Goal: Use online tool/utility: Utilize a website feature to perform a specific function

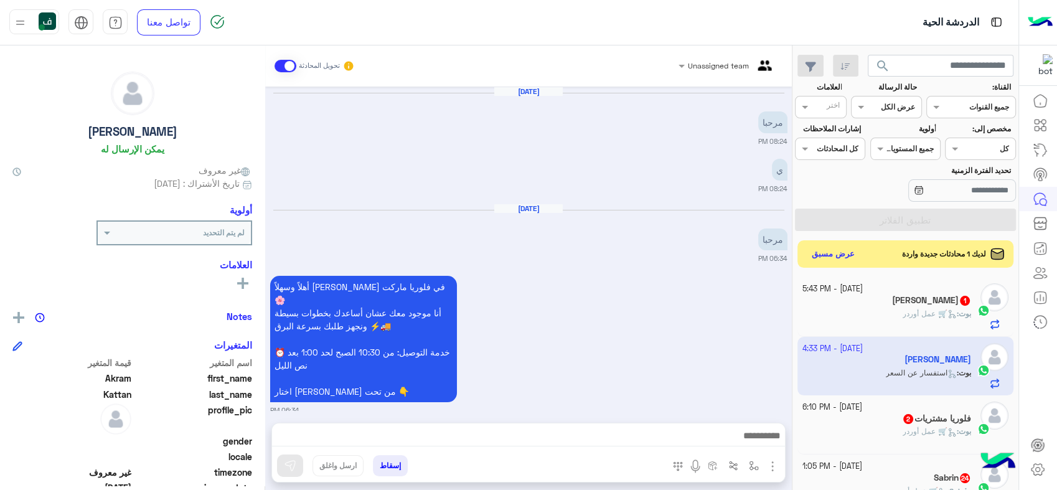
scroll to position [196, 0]
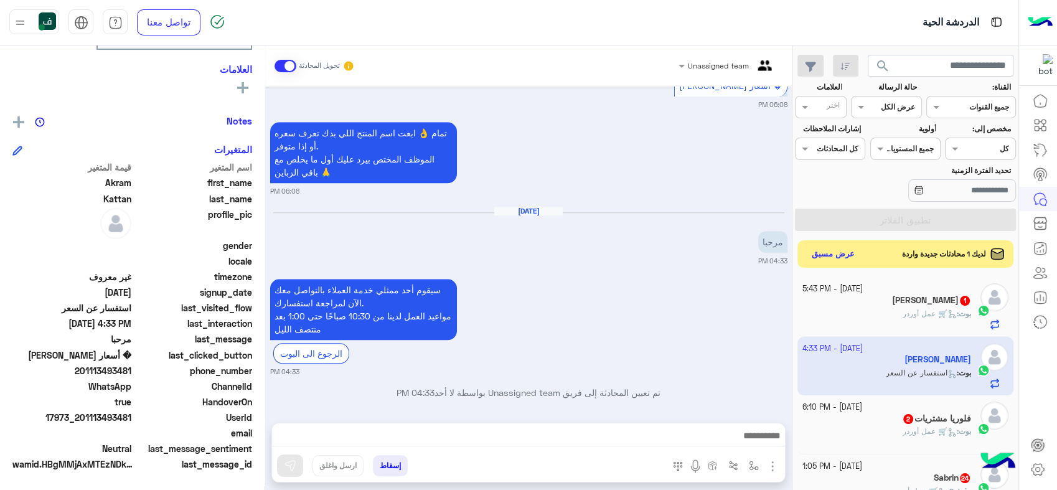
click at [882, 298] on div "[PERSON_NAME] 1" at bounding box center [887, 301] width 169 height 13
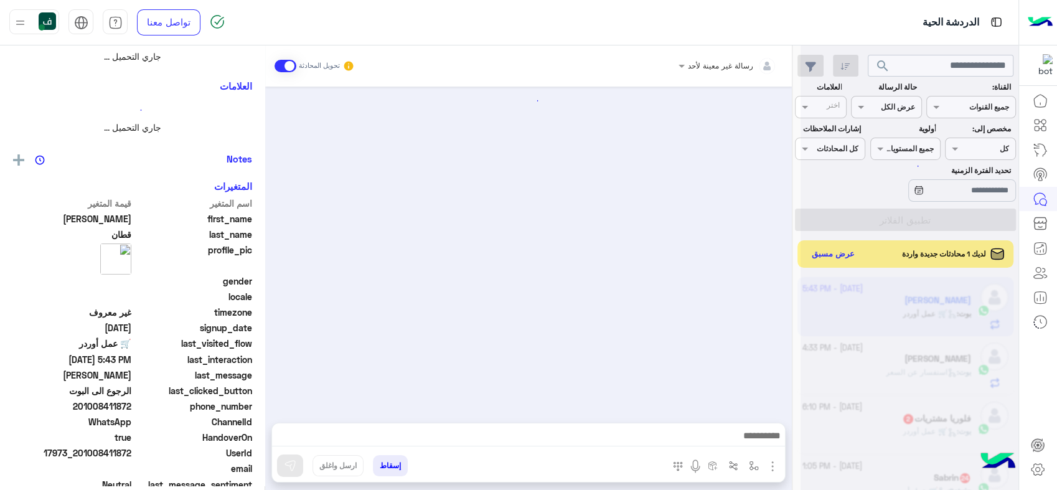
scroll to position [232, 0]
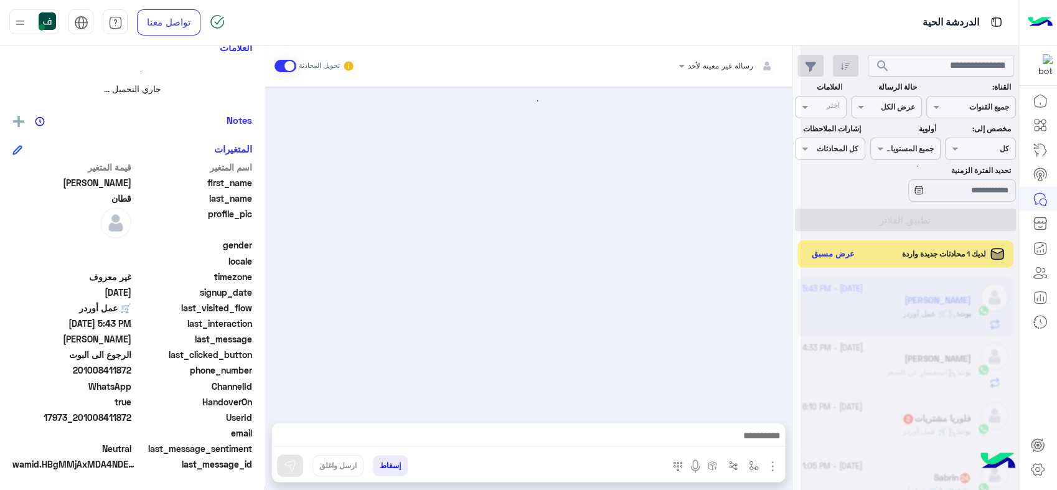
click at [828, 257] on div at bounding box center [910, 250] width 218 height 490
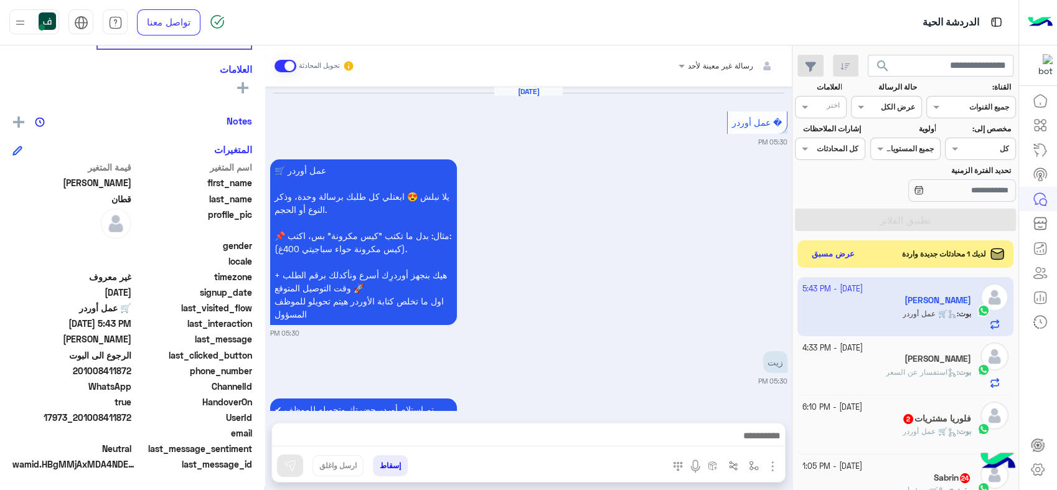
scroll to position [1245, 0]
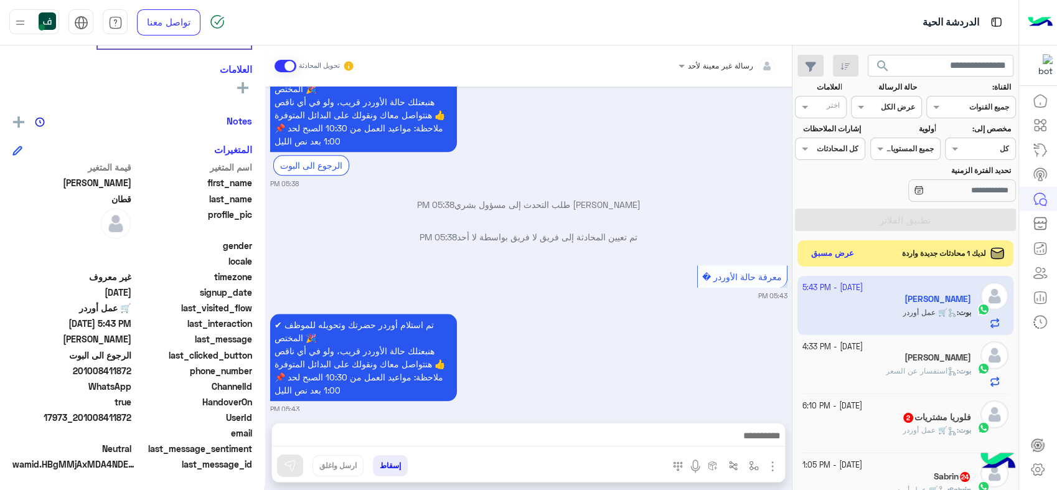
click at [833, 255] on button "عرض مسبق" at bounding box center [833, 253] width 52 height 17
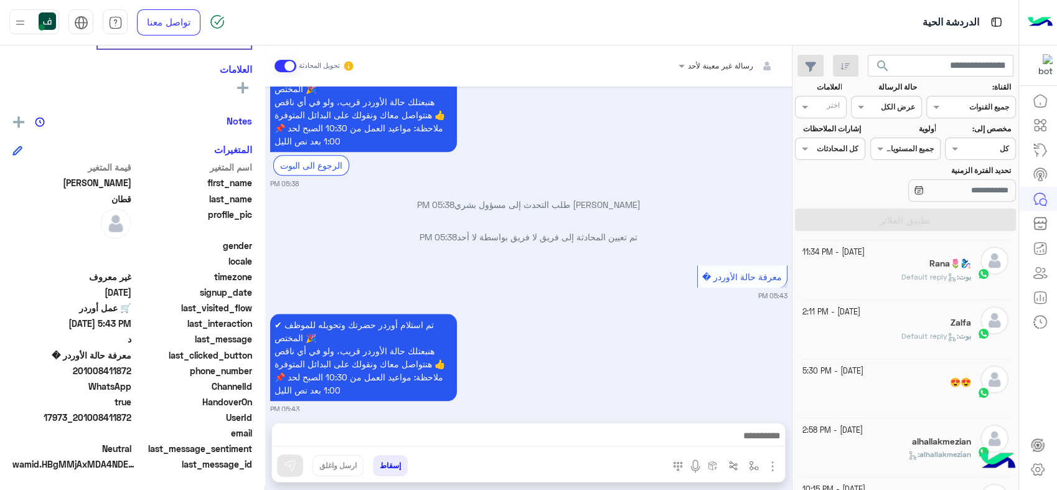
scroll to position [0, 0]
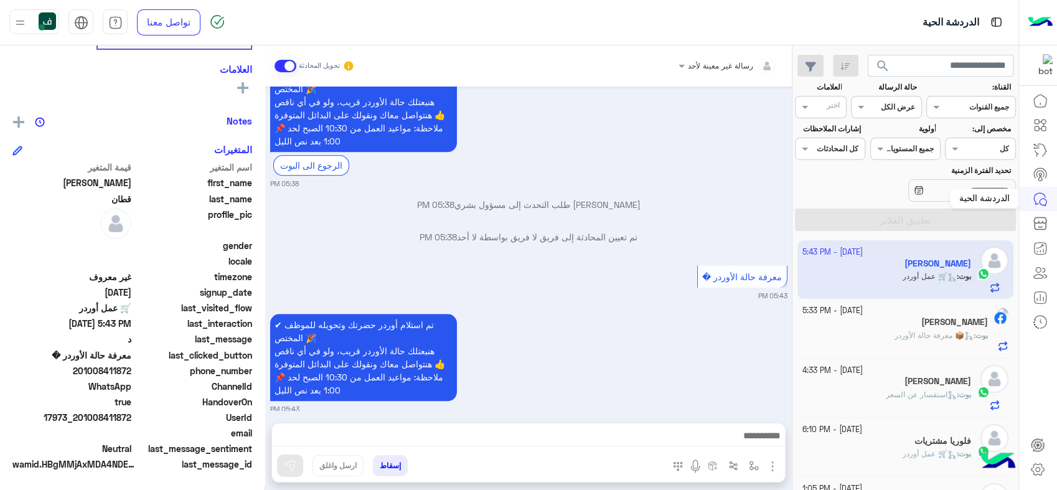
click at [1036, 202] on icon at bounding box center [1040, 199] width 15 height 15
click at [1041, 130] on icon at bounding box center [1040, 125] width 15 height 15
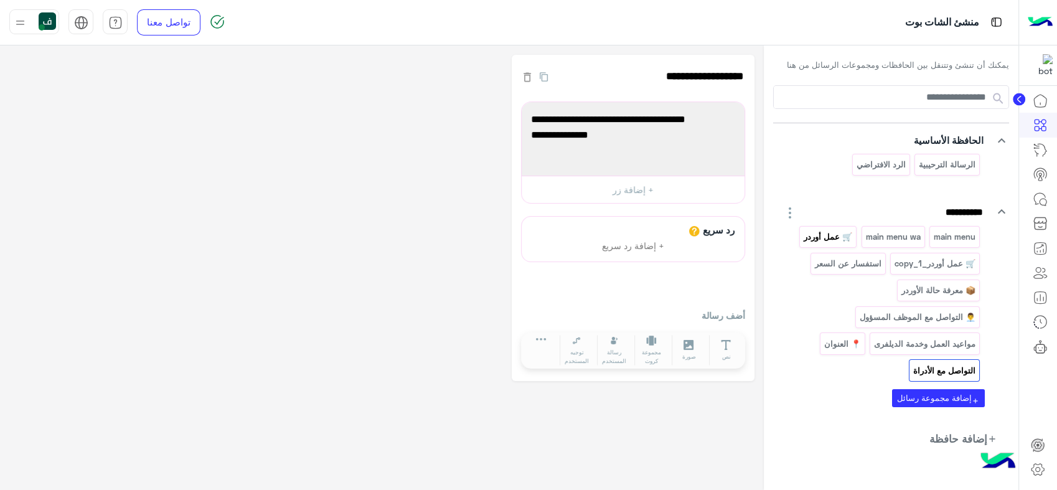
click at [833, 234] on p "🛒 عمل أوردر" at bounding box center [828, 237] width 50 height 14
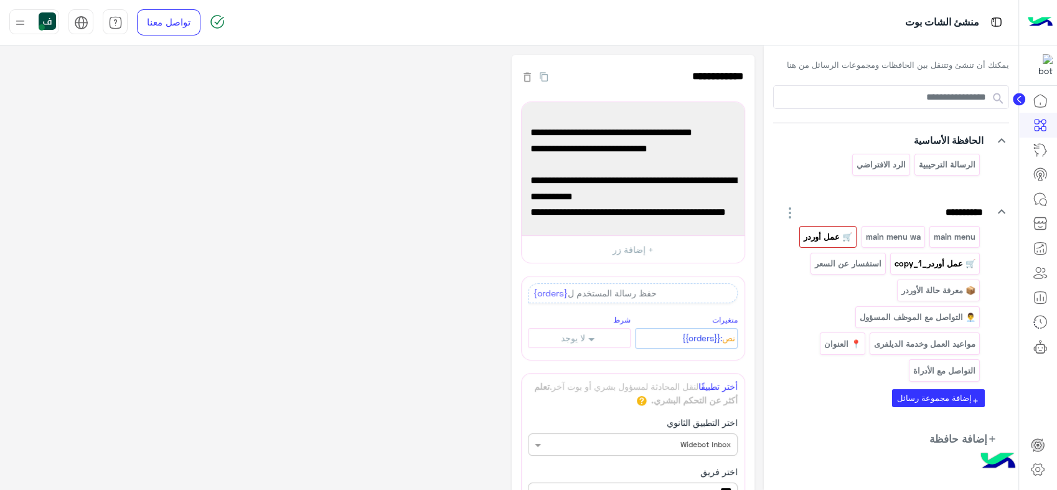
click at [914, 268] on p "🛒 عمل أوردر_copy_1" at bounding box center [935, 264] width 83 height 14
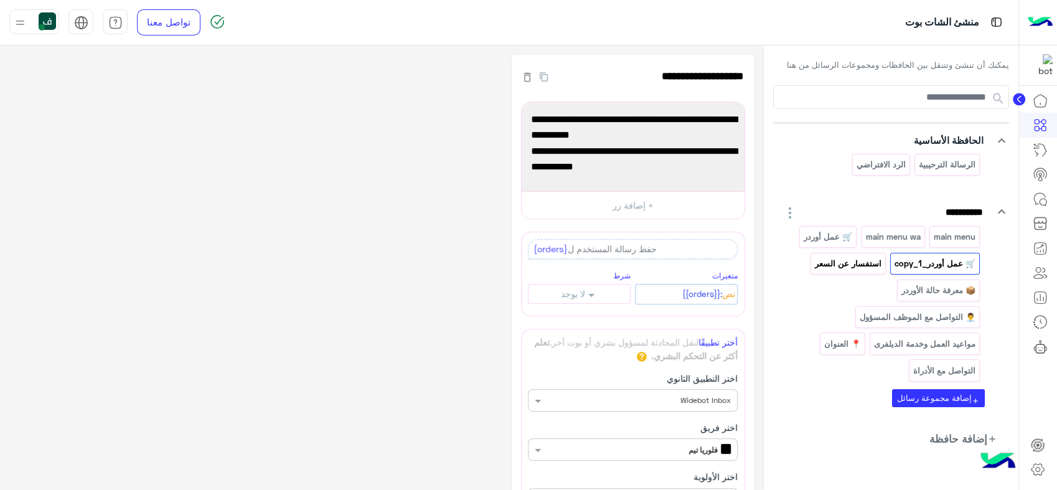
click at [832, 269] on p "استفسار عن السعر" at bounding box center [848, 264] width 69 height 14
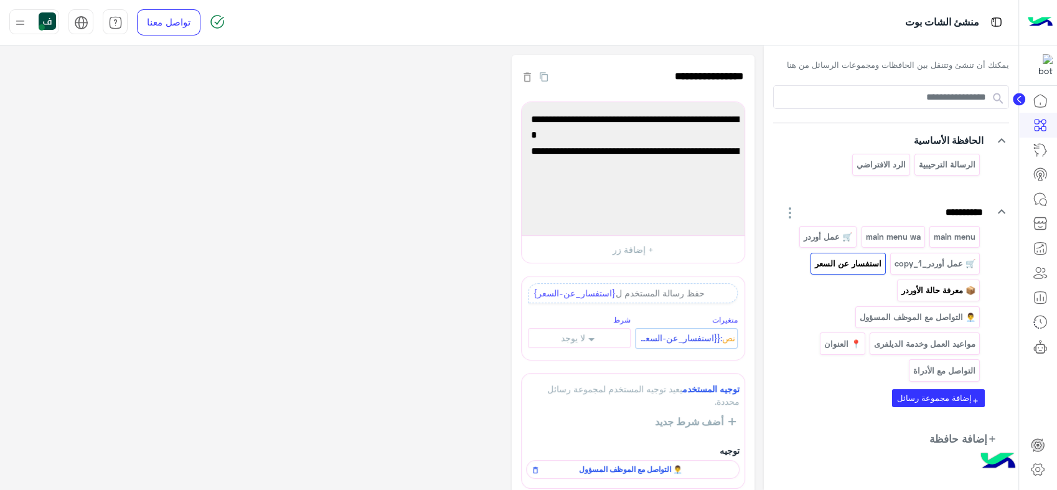
click at [923, 290] on p "📦 معرفة حالة الأوردر" at bounding box center [939, 290] width 76 height 14
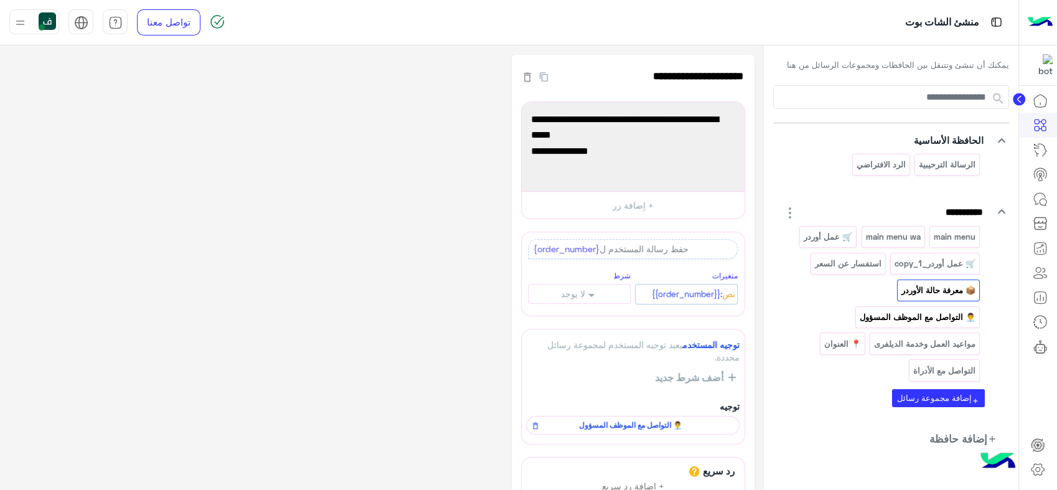
click at [884, 320] on p "👨‍💼 التواصل مع الموظف المسؤول" at bounding box center [918, 317] width 118 height 14
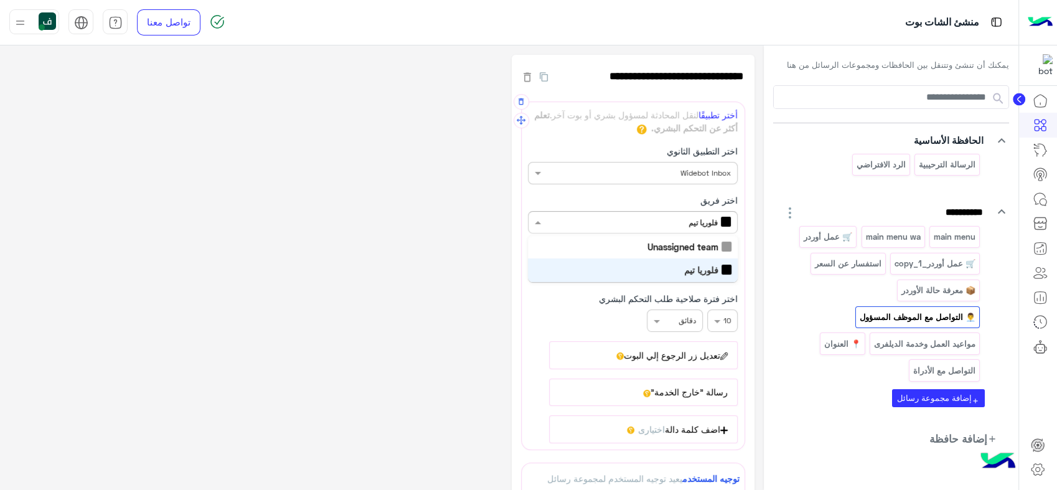
click at [596, 225] on div "فقط أعضاء المختارة يمكنها الرد فلوريا تيم" at bounding box center [640, 223] width 193 height 12
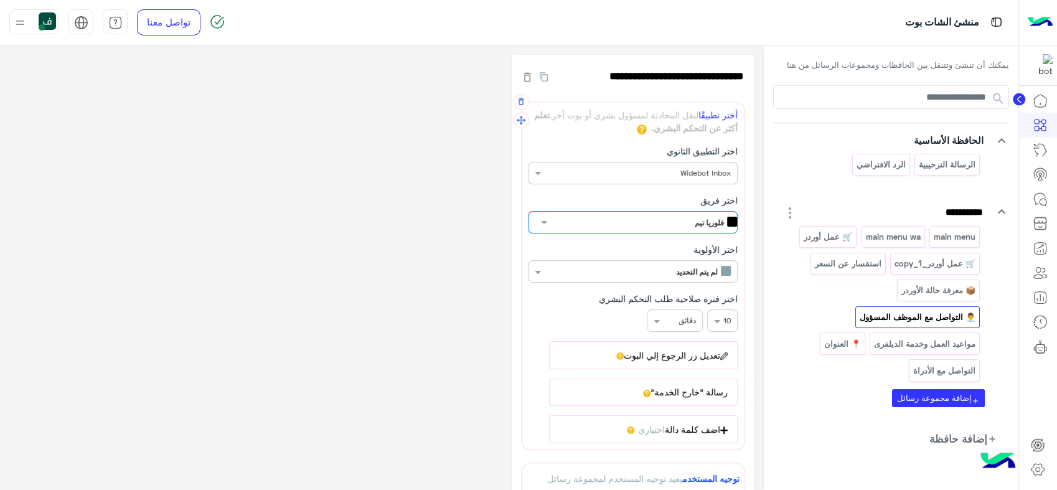
click at [596, 225] on div "فقط أعضاء المختارة يمكنها الرد فلوريا تيم" at bounding box center [646, 223] width 193 height 12
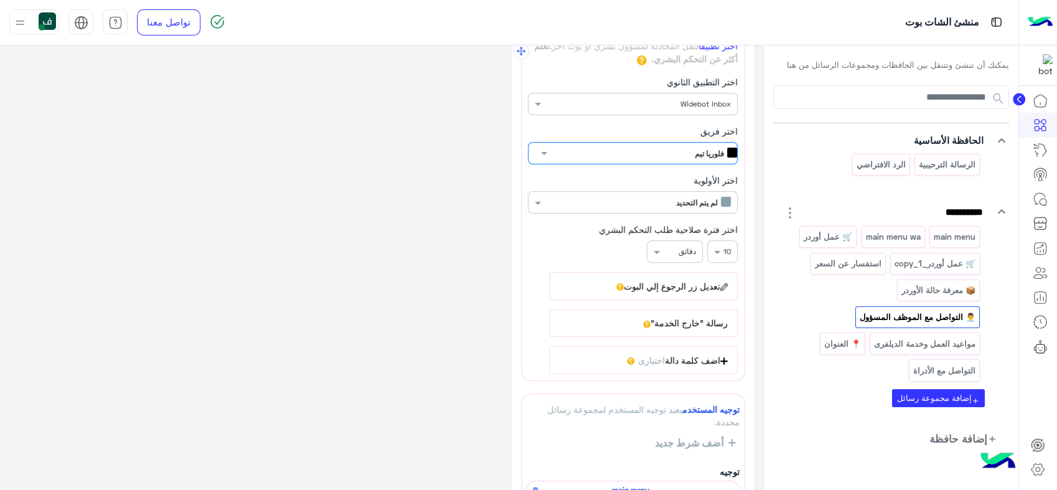
scroll to position [138, 0]
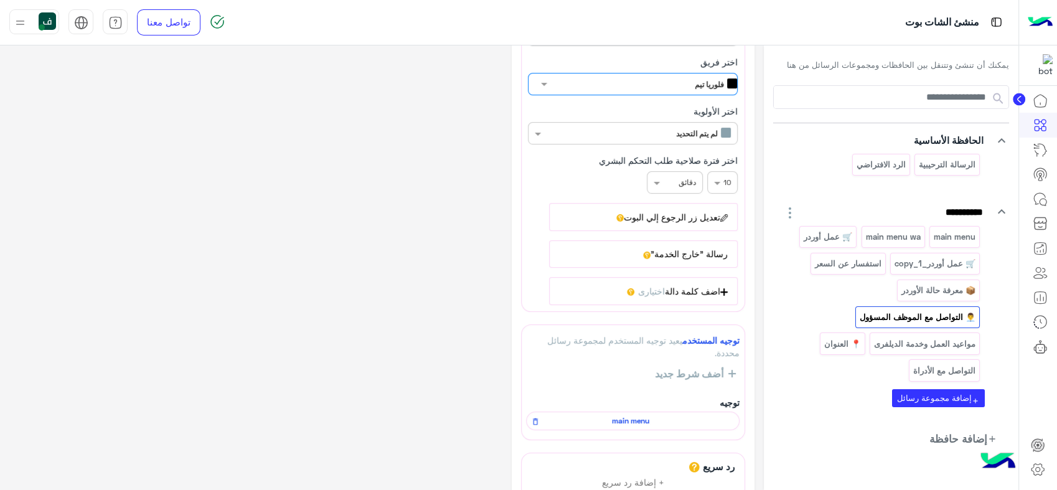
click at [633, 247] on button "رسالة "خارج الخدمة"" at bounding box center [643, 253] width 189 height 27
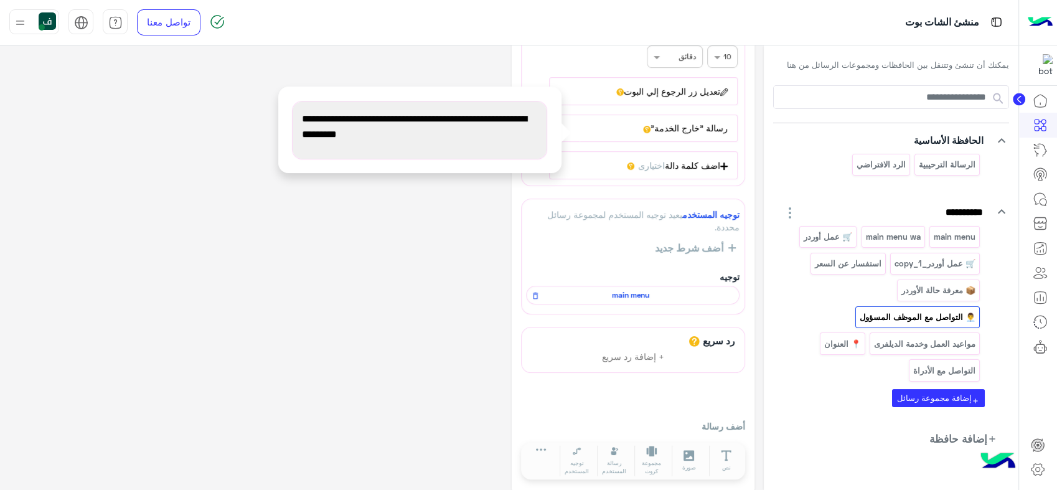
scroll to position [273, 0]
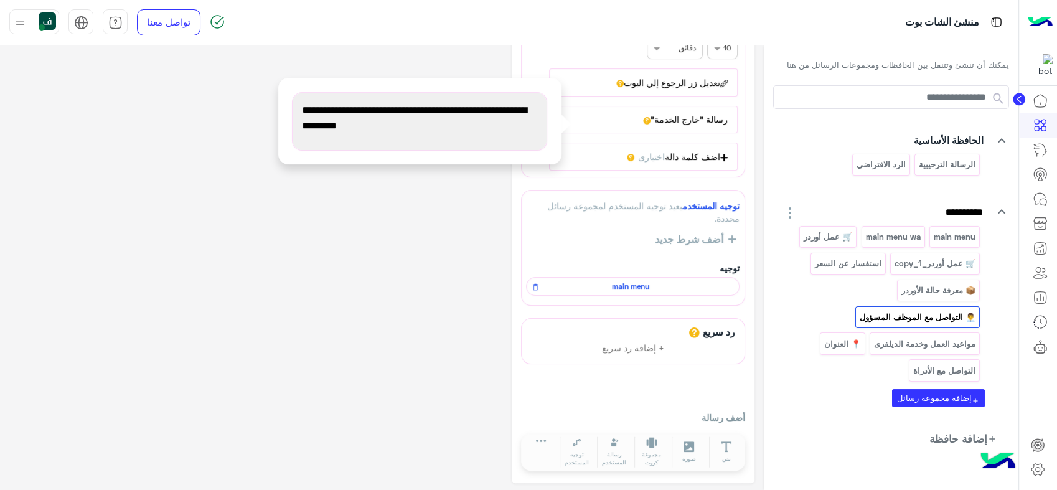
click at [437, 295] on div "**********" at bounding box center [381, 132] width 745 height 701
